Goal: Obtain resource: Obtain resource

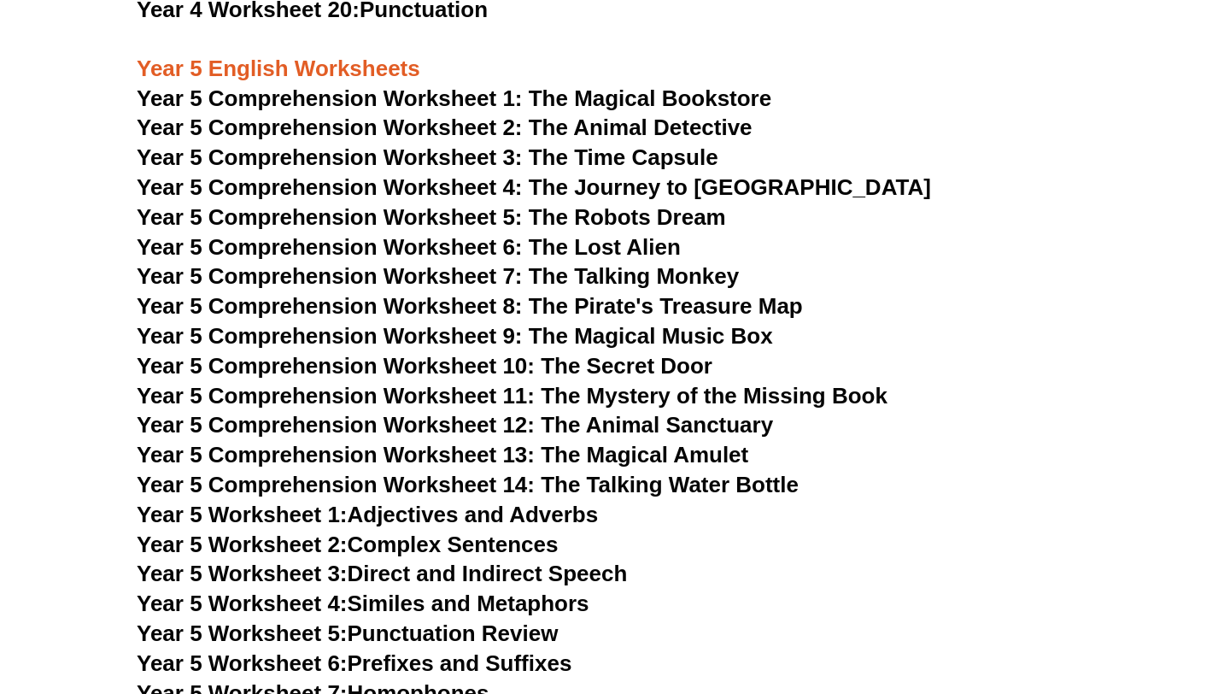
scroll to position [7190, 0]
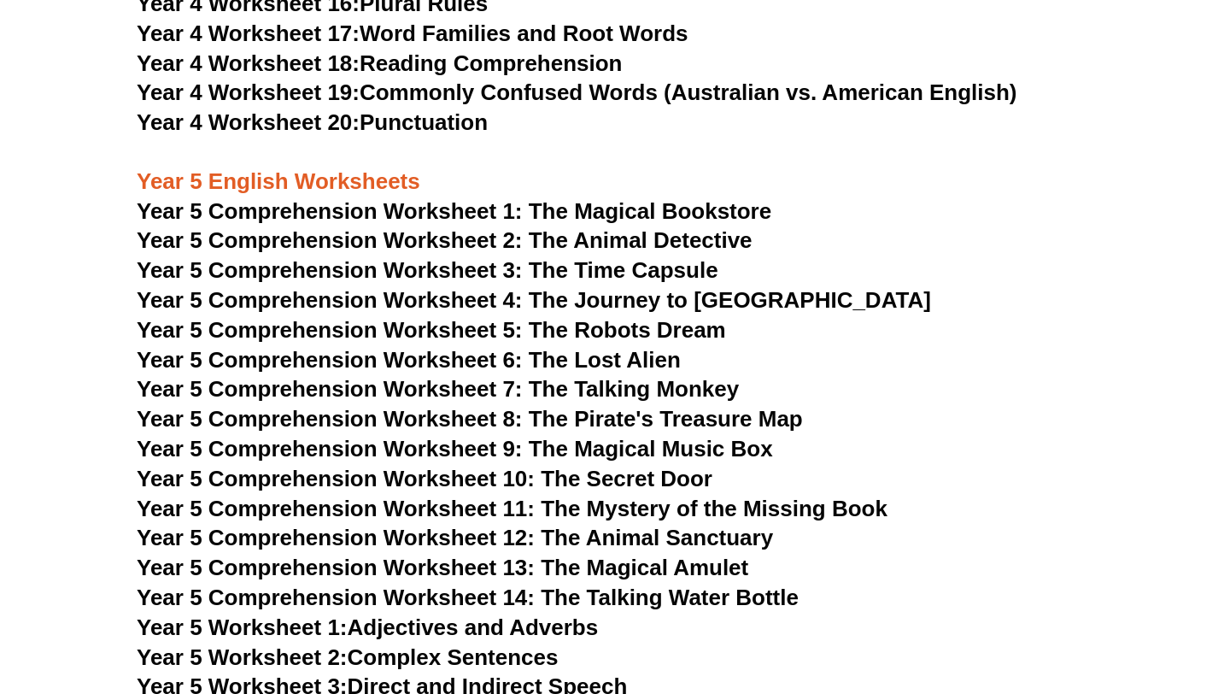
click at [586, 507] on span "Year 5 Comprehension Worksheet 11: The Mystery of the Missing Book" at bounding box center [512, 509] width 751 height 26
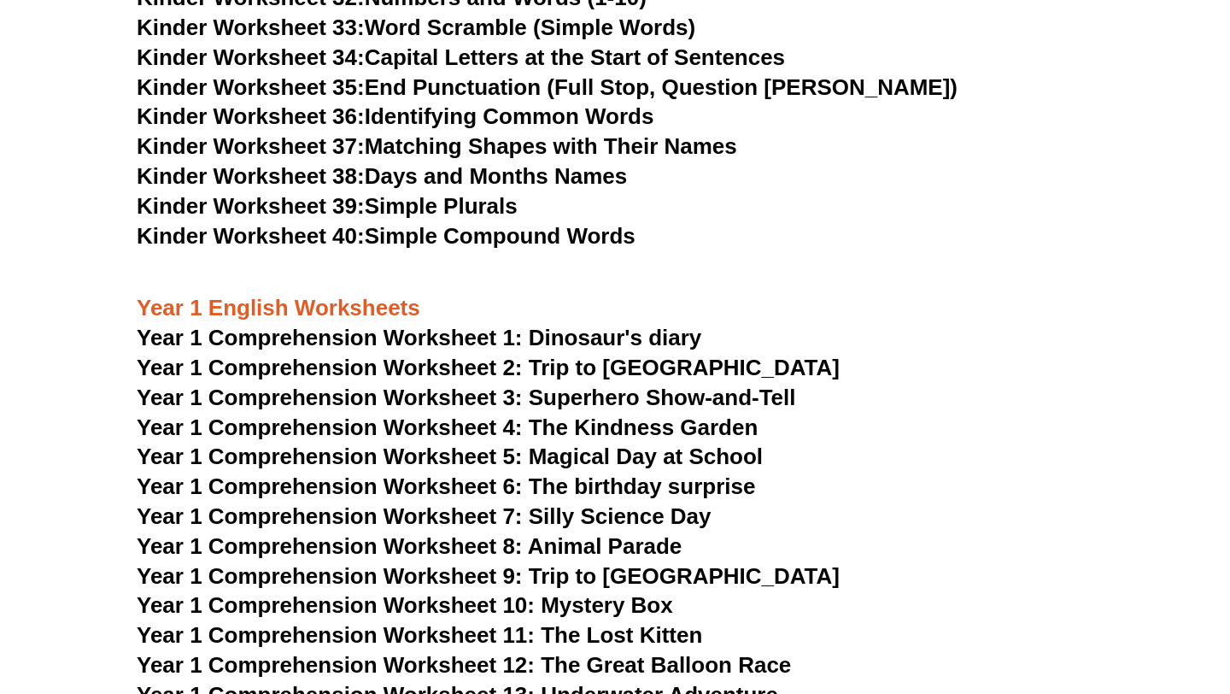
scroll to position [1631, 0]
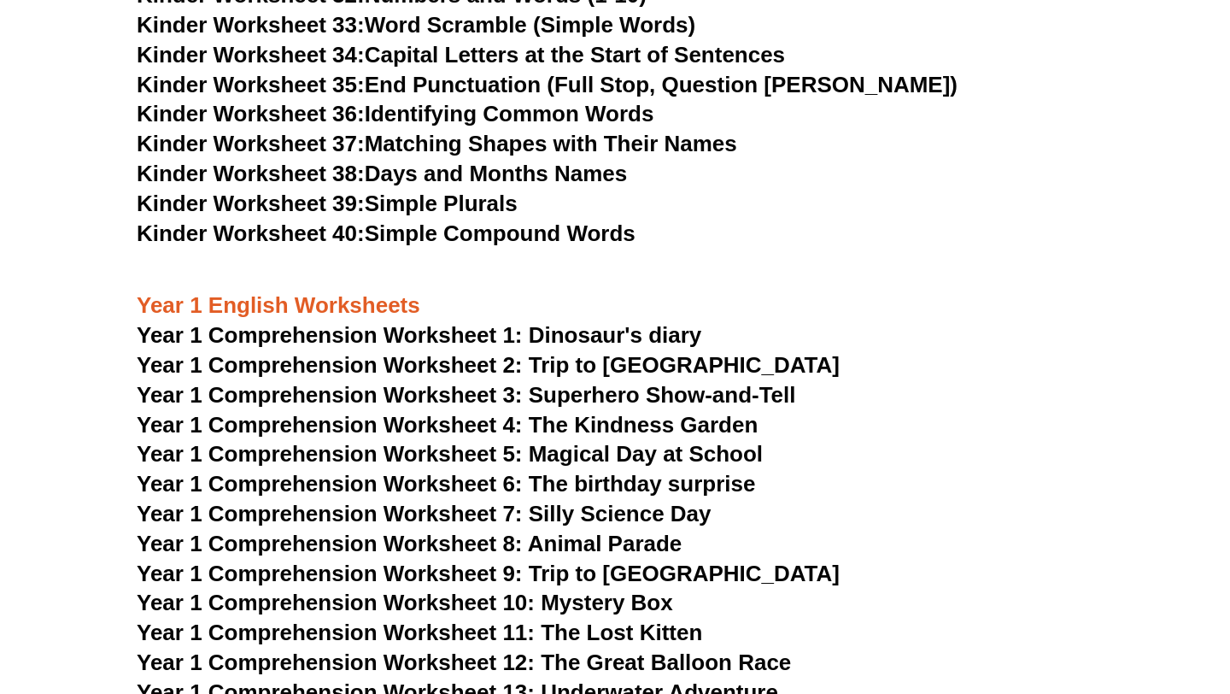
click at [448, 338] on span "Year 1 Comprehension Worksheet 1: Dinosaur's diary" at bounding box center [419, 335] width 565 height 26
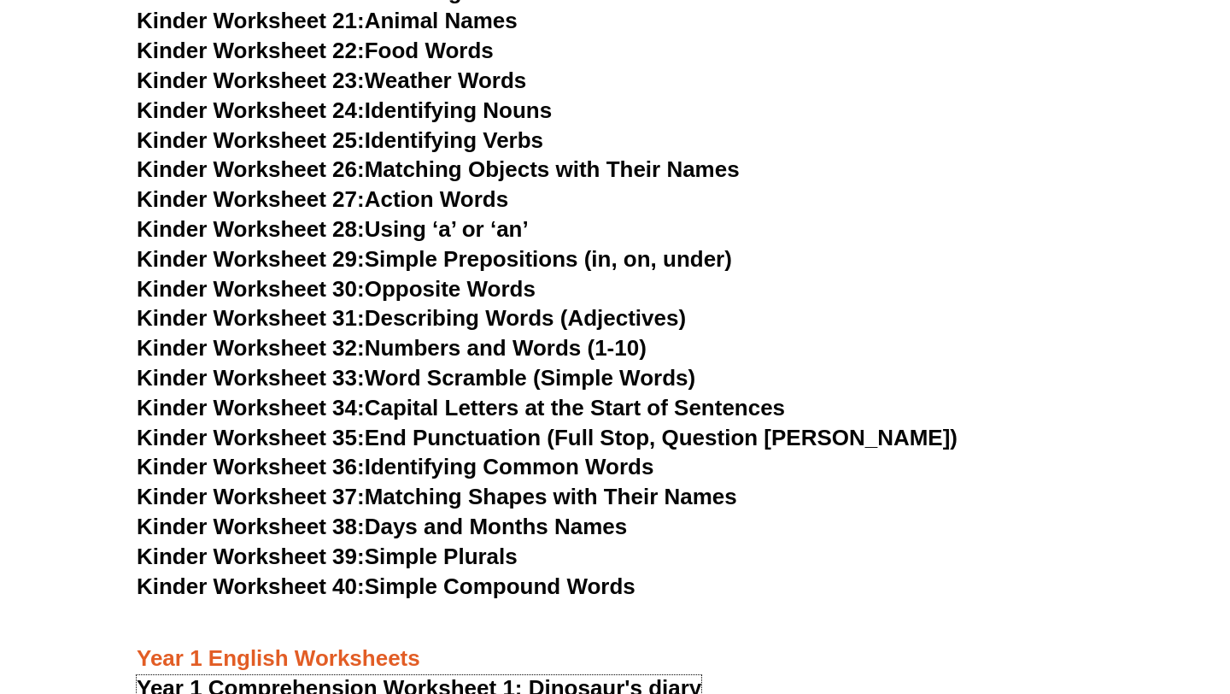
scroll to position [1539, 0]
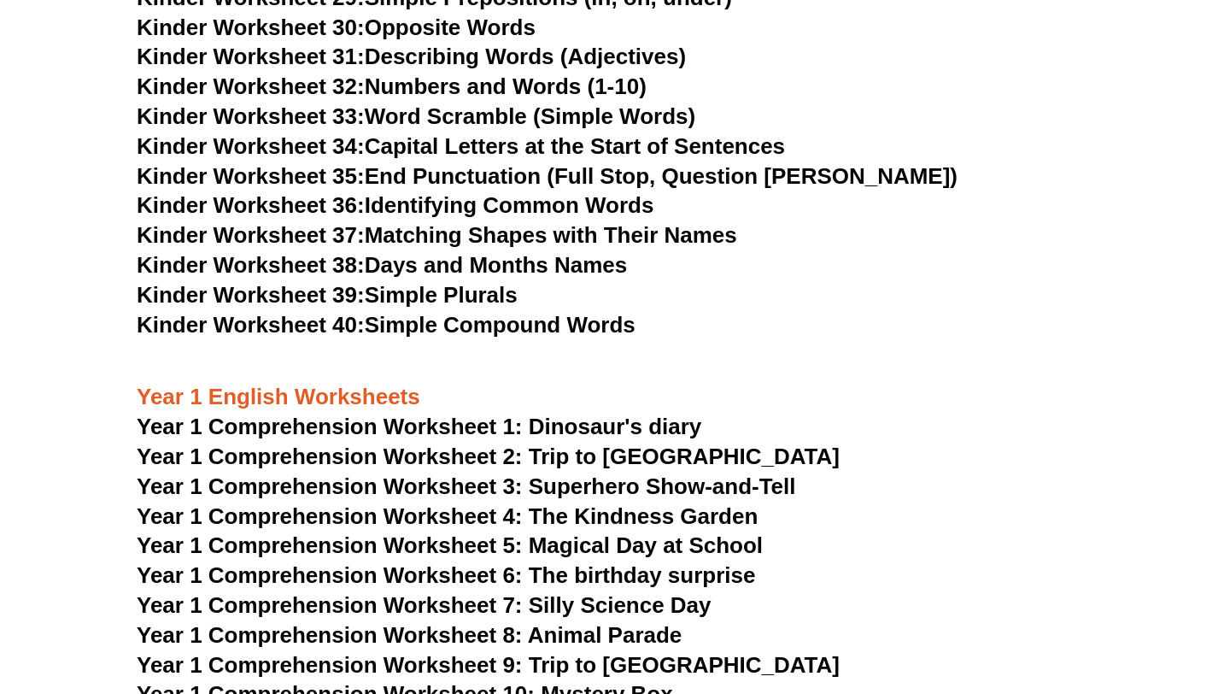
click at [479, 124] on link "Kinder Worksheet 33: Word Scramble (Simple Words)" at bounding box center [416, 116] width 559 height 26
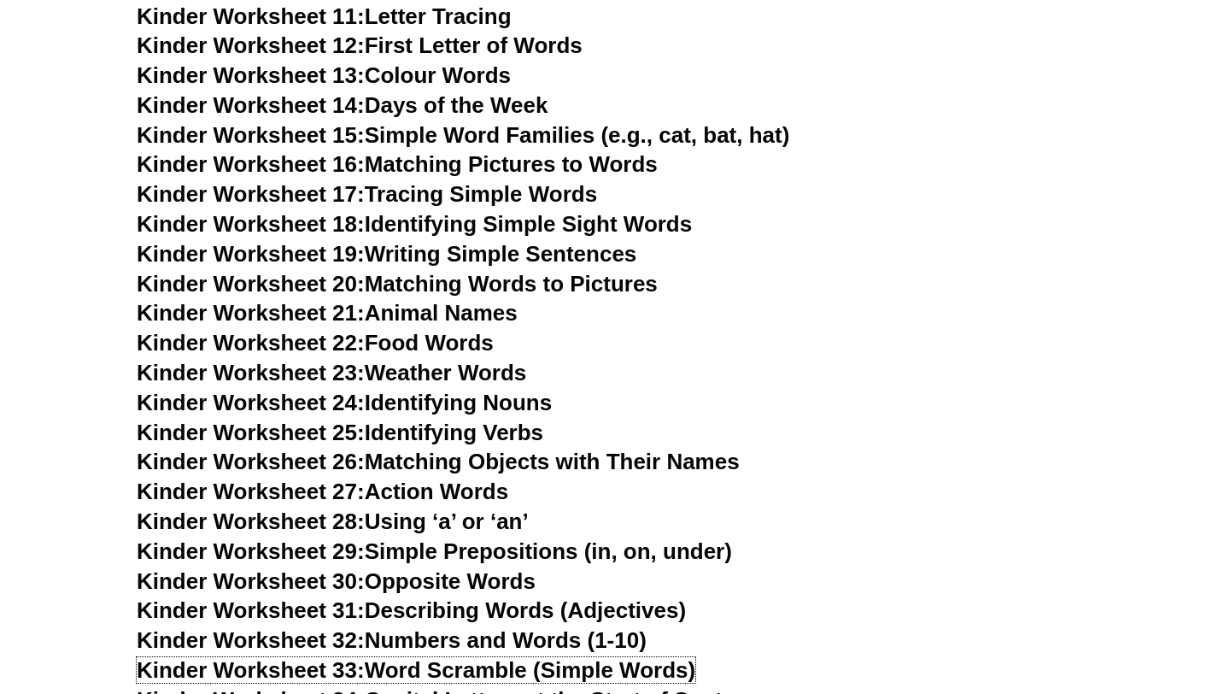
scroll to position [847, 0]
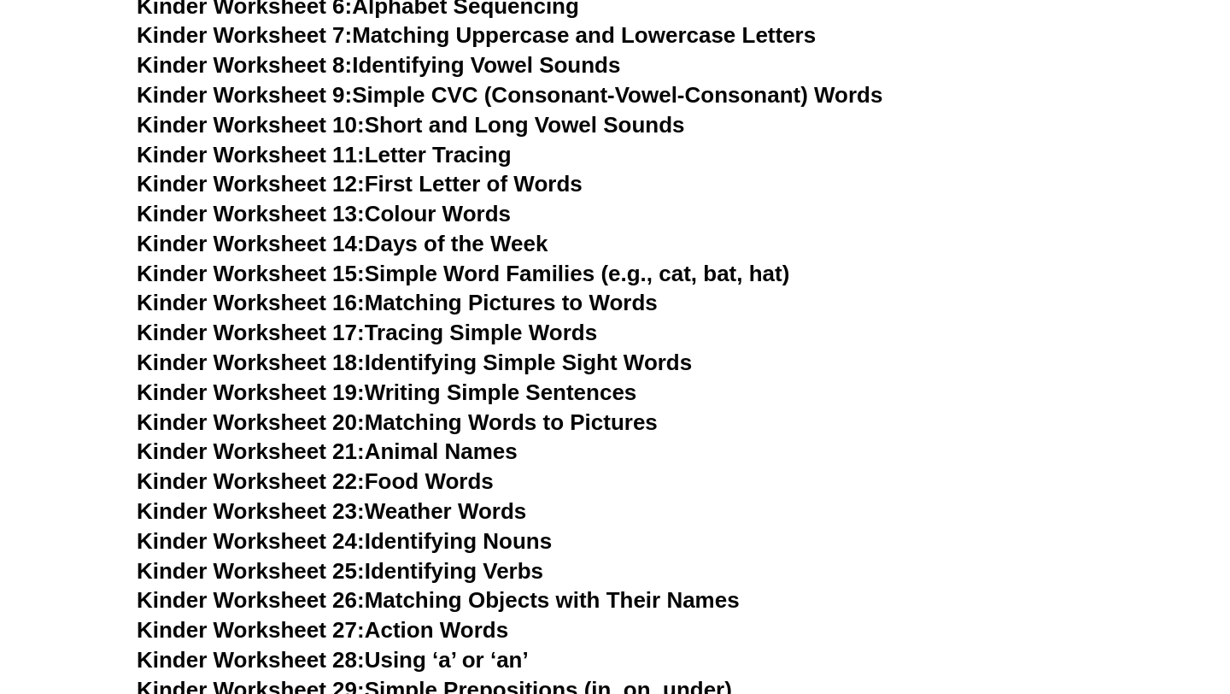
click at [489, 367] on link "Kinder Worksheet 18: Identifying Simple Sight Words" at bounding box center [414, 362] width 555 height 26
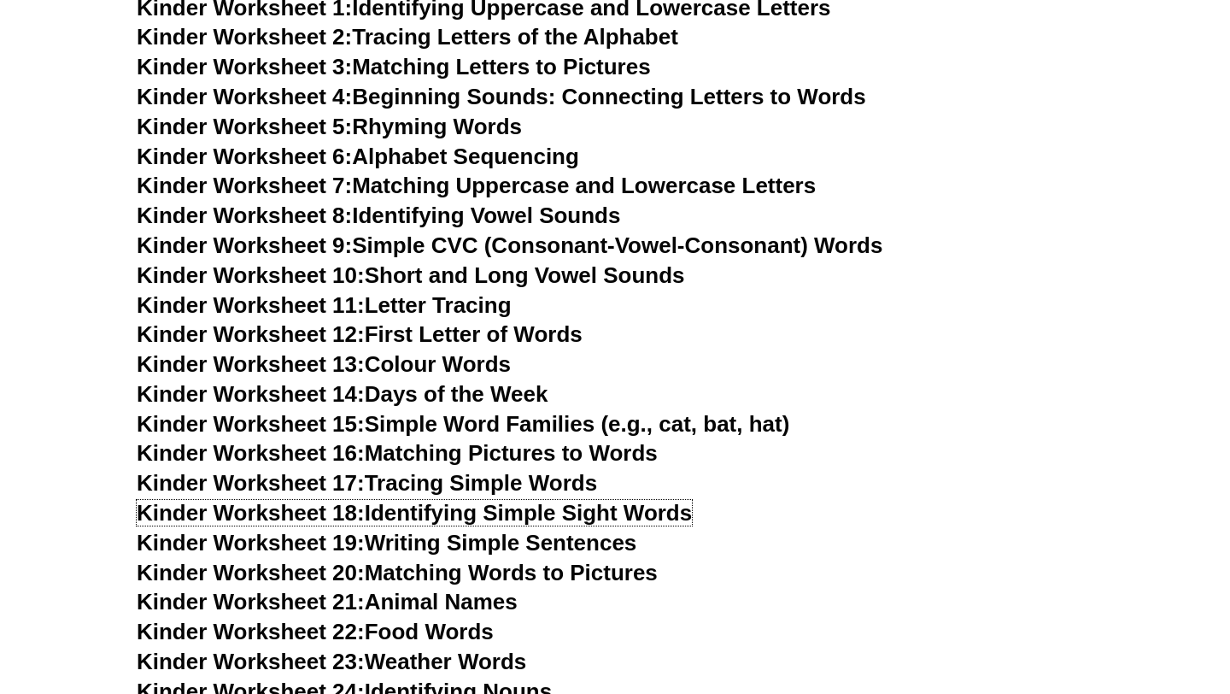
scroll to position [667, 0]
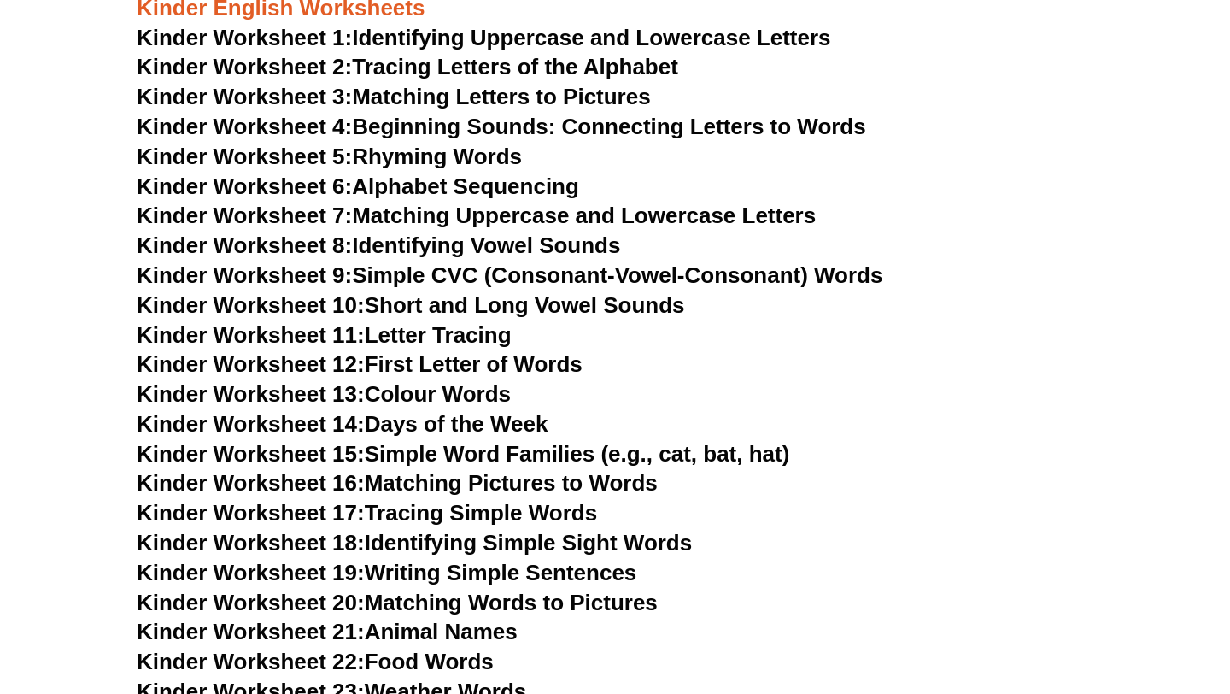
click at [484, 310] on link "Kinder Worksheet 10: Short and Long Vowel Sounds" at bounding box center [411, 305] width 548 height 26
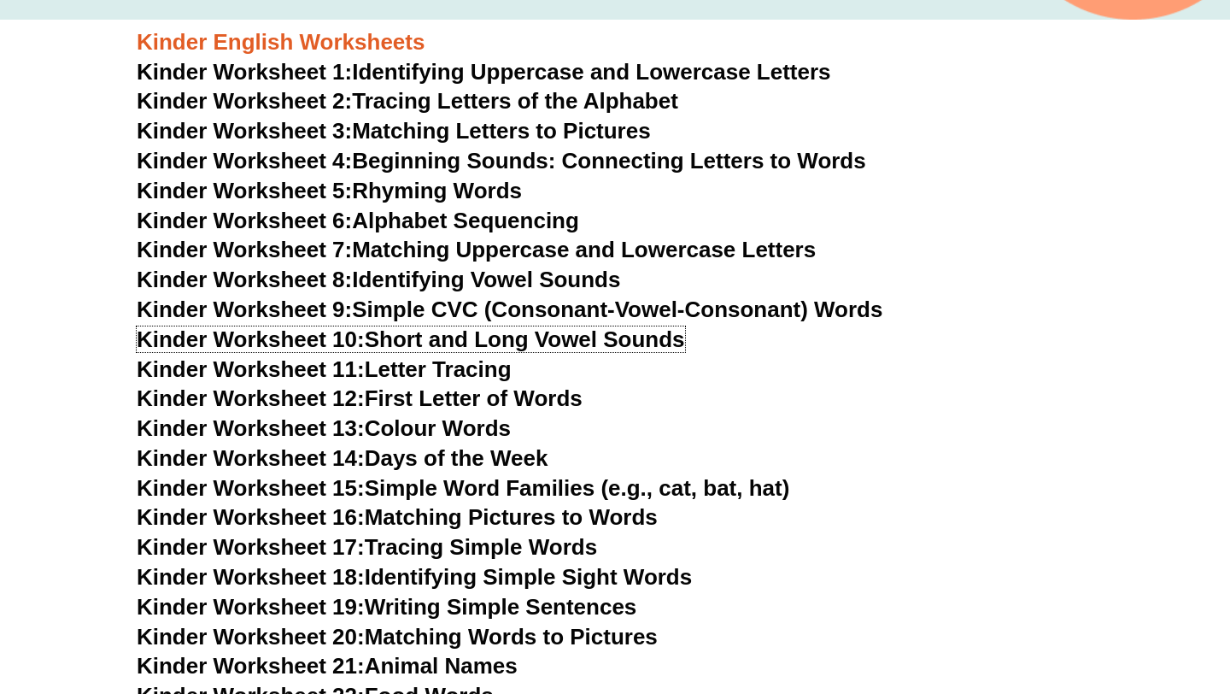
scroll to position [644, 0]
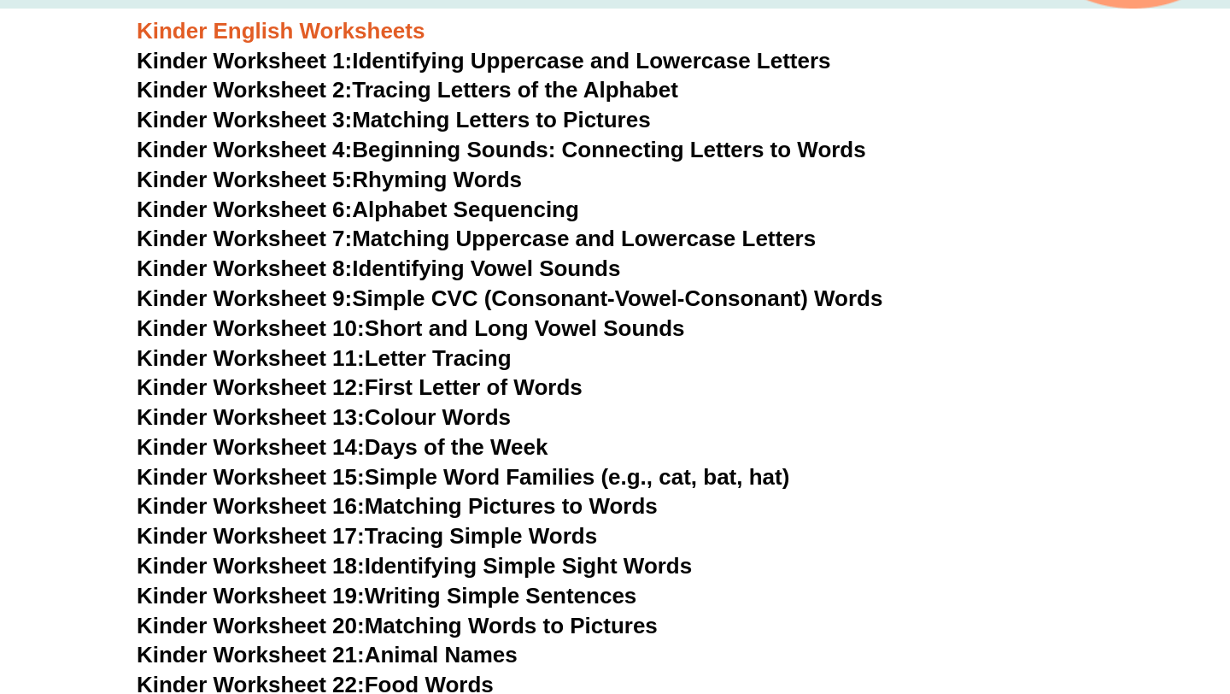
click at [416, 365] on link "Kinder Worksheet 11: Letter Tracing" at bounding box center [324, 358] width 375 height 26
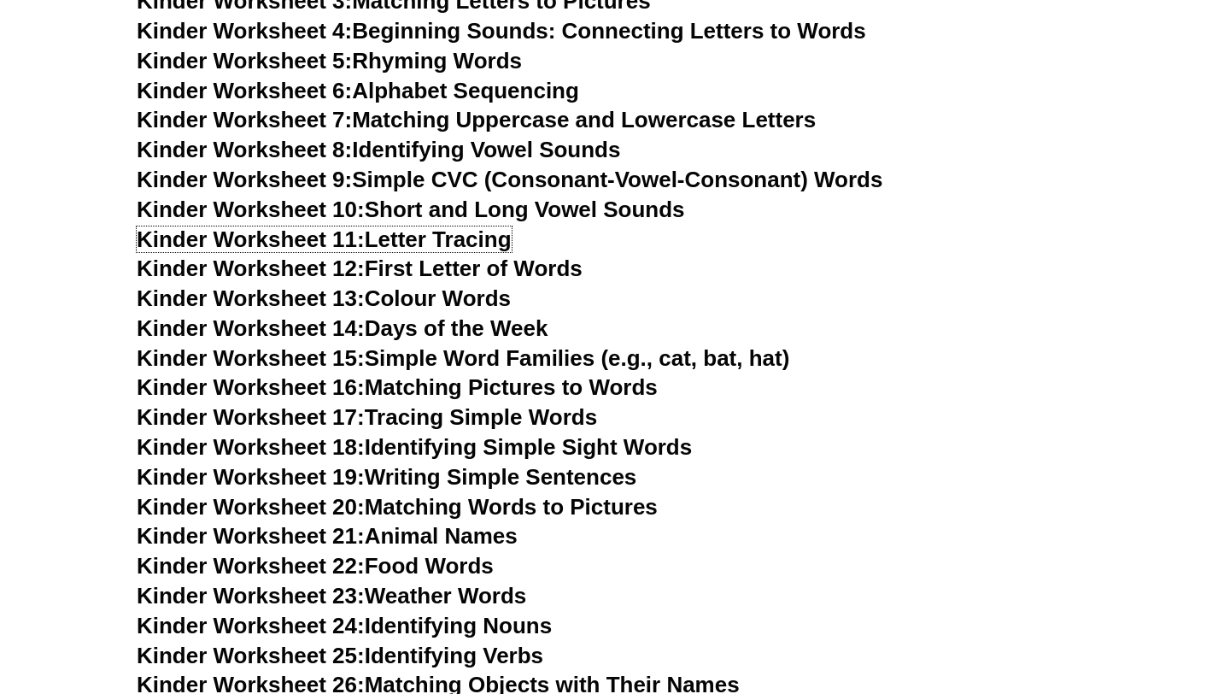
scroll to position [765, 0]
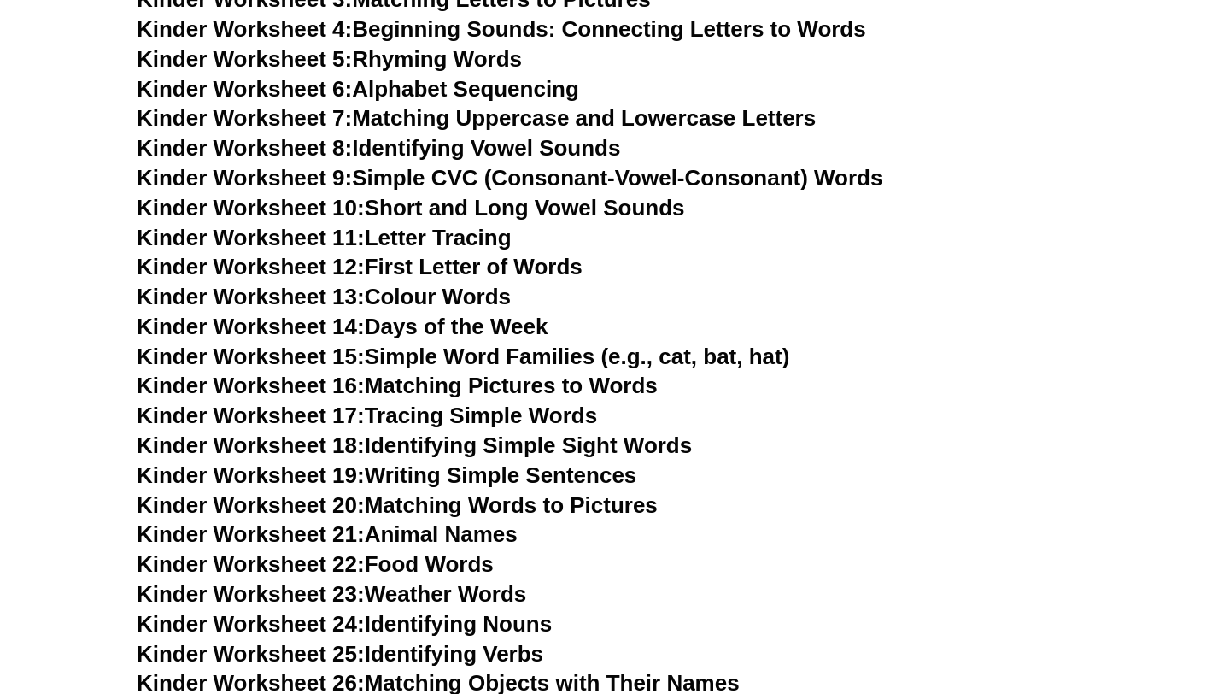
click at [471, 474] on link "Kinder Worksheet 19: Writing Simple Sentences" at bounding box center [387, 475] width 500 height 26
click at [493, 472] on link "Kinder Worksheet 19: Writing Simple Sentences" at bounding box center [387, 475] width 500 height 26
click at [491, 447] on link "Kinder Worksheet 18: Identifying Simple Sight Words" at bounding box center [414, 445] width 555 height 26
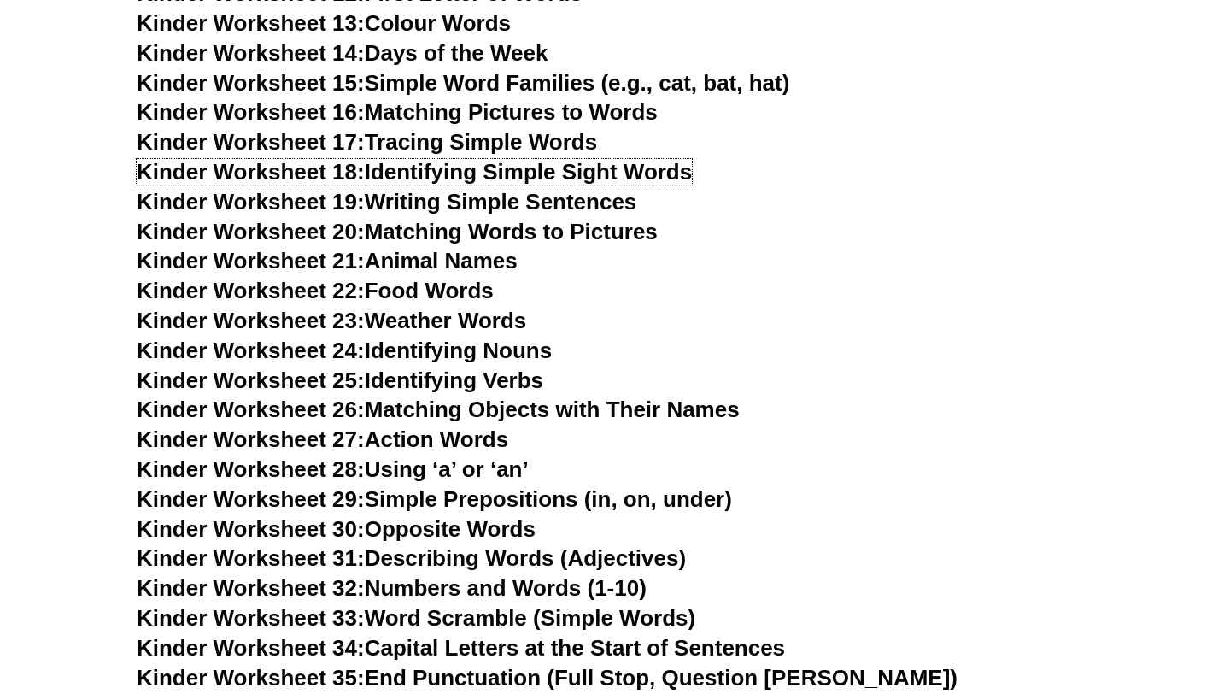
scroll to position [1041, 0]
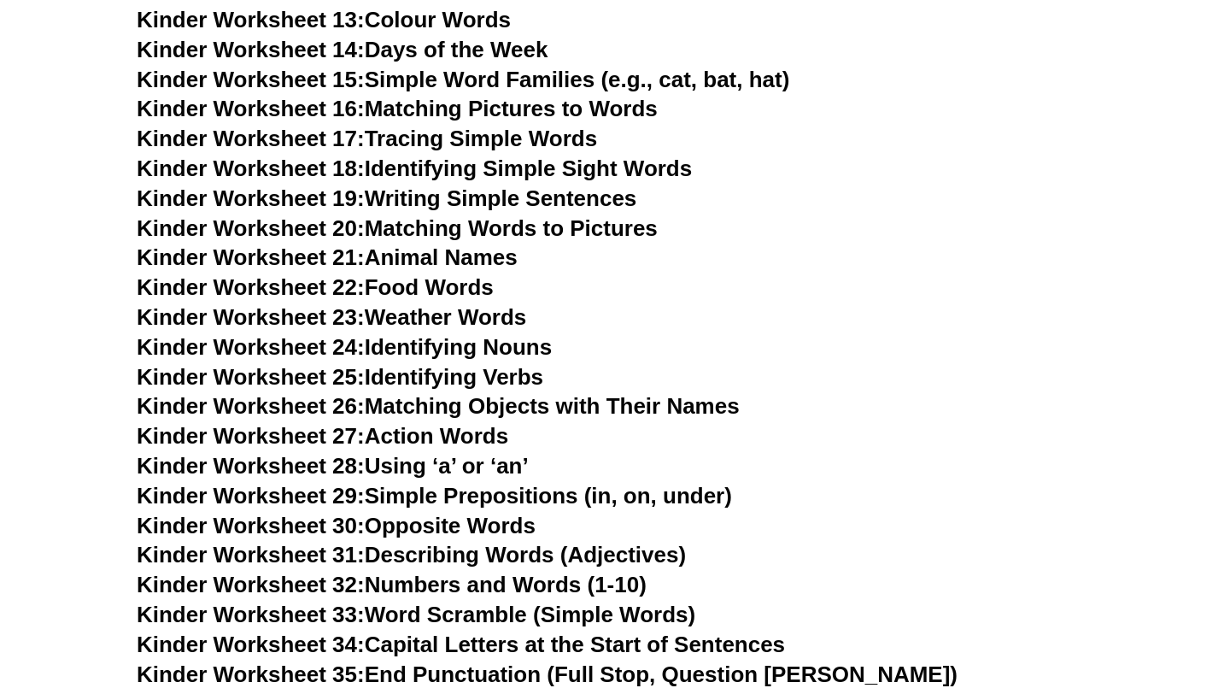
click at [447, 352] on link "Kinder Worksheet 24: Identifying Nouns" at bounding box center [344, 347] width 415 height 26
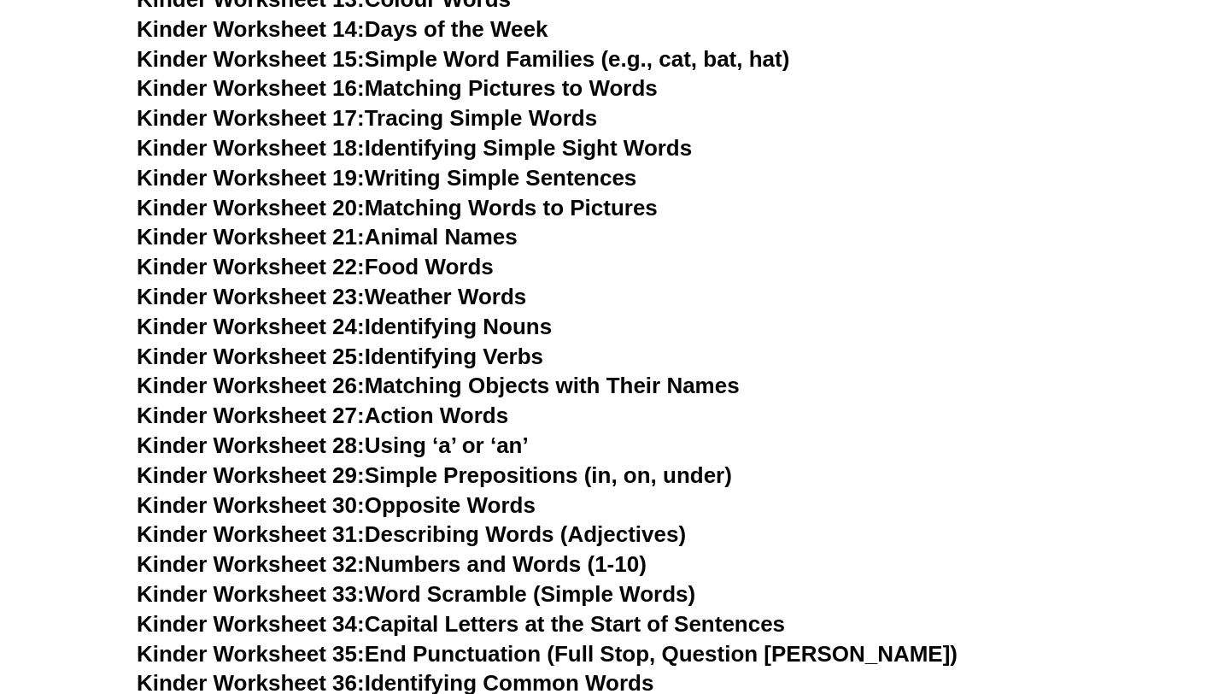
click at [528, 478] on link "Kinder Worksheet 29: Simple Prepositions (in, on, under)" at bounding box center [434, 475] width 595 height 26
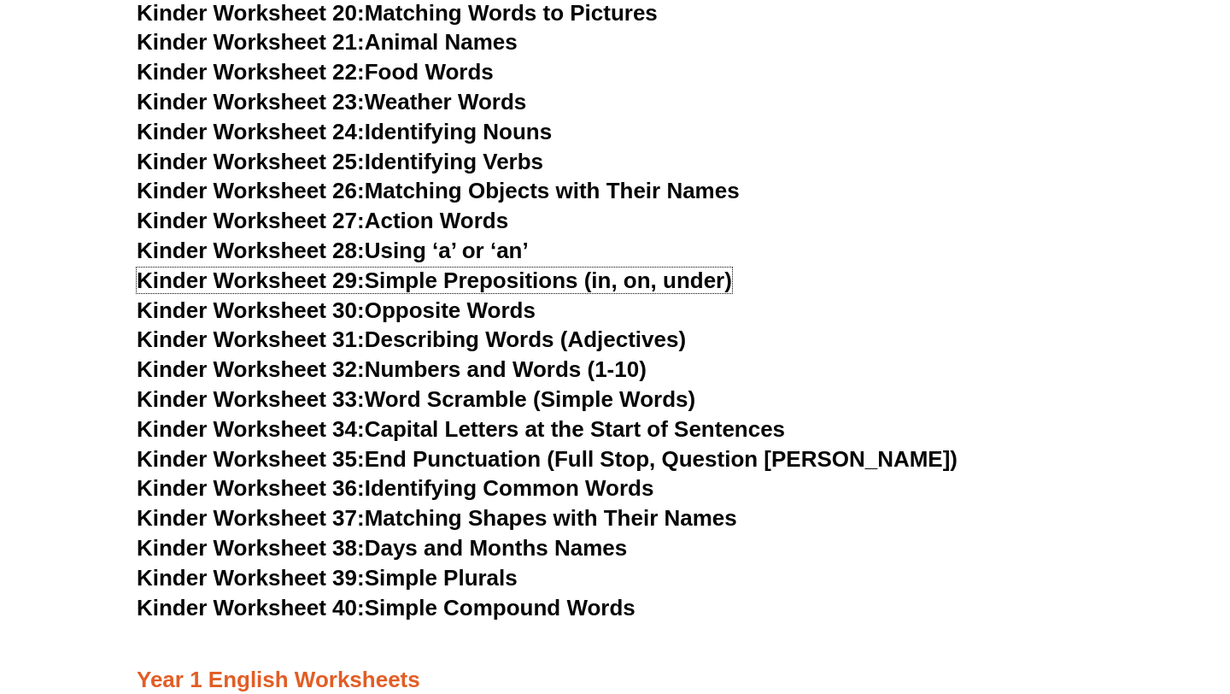
scroll to position [1260, 0]
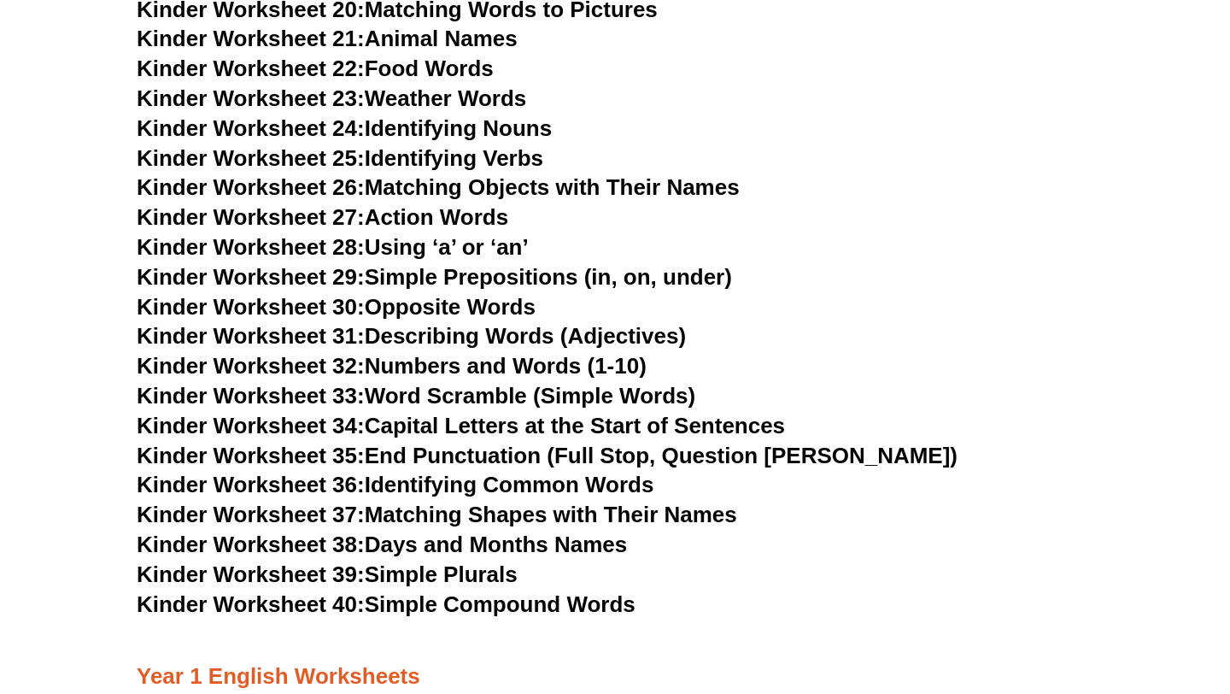
click at [437, 152] on link "Kinder Worksheet 25: Identifying Verbs" at bounding box center [340, 158] width 407 height 26
